Goal: Task Accomplishment & Management: Manage account settings

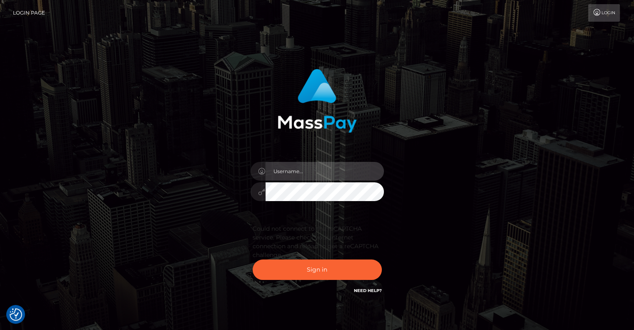
click at [291, 171] on input "text" at bounding box center [324, 171] width 118 height 19
type input "pschroll"
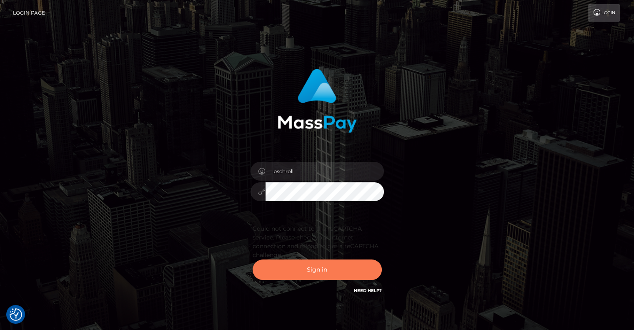
click at [320, 266] on button "Sign in" at bounding box center [316, 269] width 129 height 20
click at [313, 271] on button "Sign in" at bounding box center [316, 269] width 129 height 20
click at [316, 276] on button "Sign in" at bounding box center [316, 269] width 129 height 20
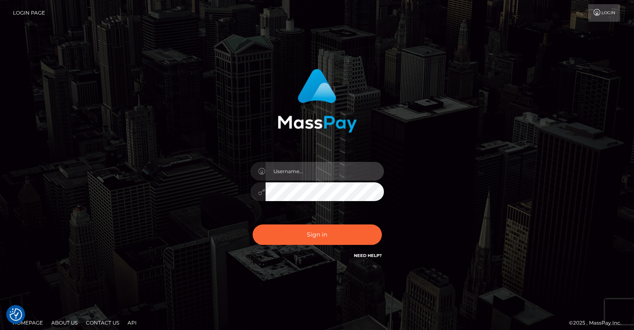
click at [305, 169] on input "text" at bounding box center [324, 171] width 118 height 19
type input "pschroll"
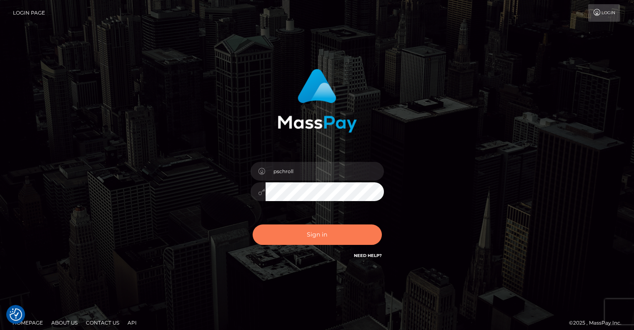
click at [317, 234] on button "Sign in" at bounding box center [316, 234] width 129 height 20
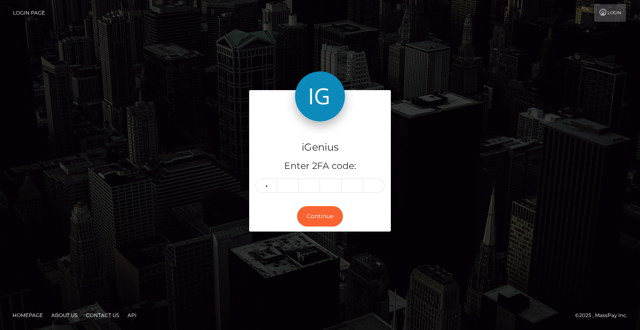
type input "9"
type input "8"
type input "0"
type input "5"
type input "0"
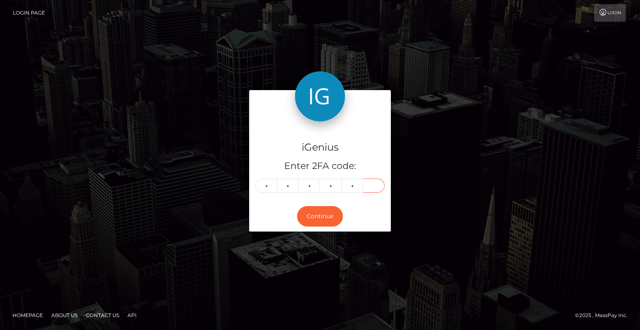
type input "0"
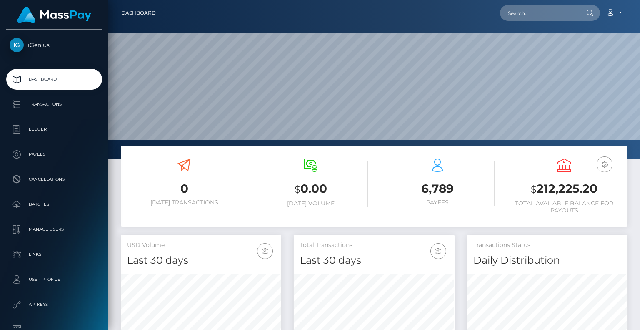
scroll to position [147, 160]
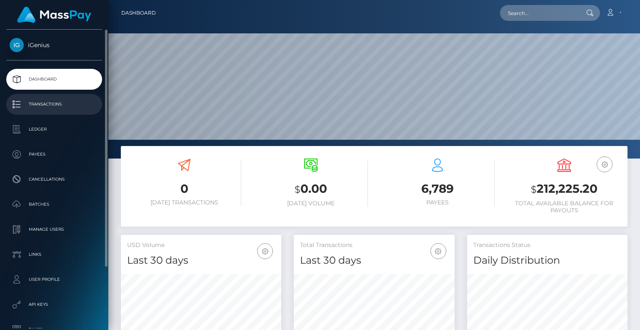
click at [50, 102] on p "Transactions" at bounding box center [54, 104] width 89 height 12
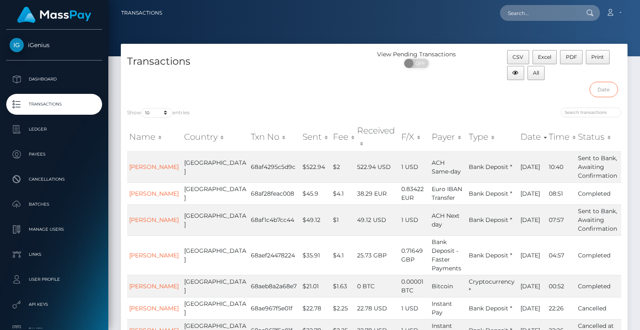
click at [603, 86] on input "text" at bounding box center [603, 89] width 29 height 15
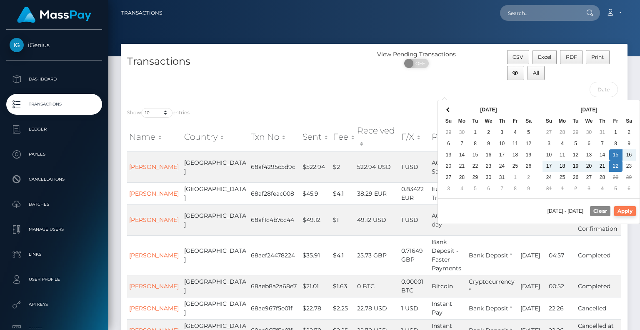
click at [626, 209] on button "Apply" at bounding box center [625, 211] width 22 height 10
type input "08/15/2025 - 08/22/2025"
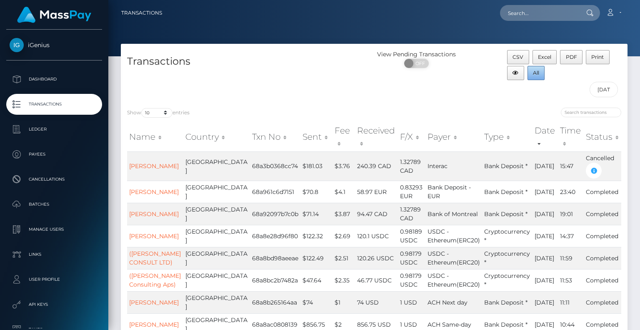
click at [532, 72] on button "All" at bounding box center [535, 73] width 17 height 14
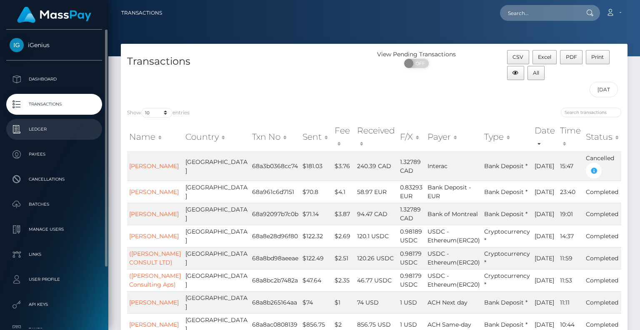
click at [40, 135] on p "Ledger" at bounding box center [54, 129] width 89 height 12
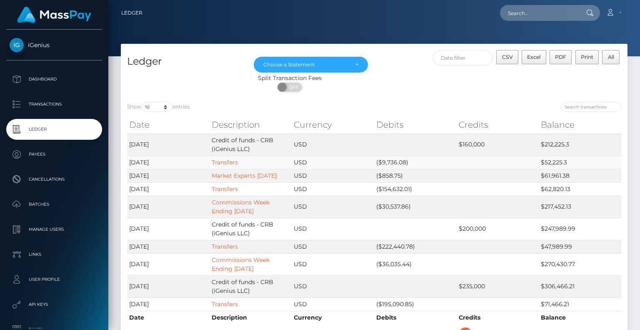
drag, startPoint x: 567, startPoint y: 161, endPoint x: 542, endPoint y: 165, distance: 25.7
drag, startPoint x: 542, startPoint y: 165, endPoint x: 569, endPoint y: 160, distance: 28.0
click at [569, 160] on td "$52,225.3" at bounding box center [580, 161] width 82 height 13
drag, startPoint x: 568, startPoint y: 162, endPoint x: 545, endPoint y: 156, distance: 23.9
click at [545, 156] on td "$52,225.3" at bounding box center [580, 161] width 82 height 13
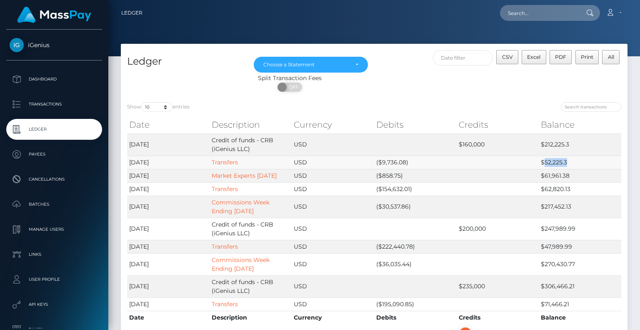
copy td "52,225.3"
